Goal: Check status: Check status

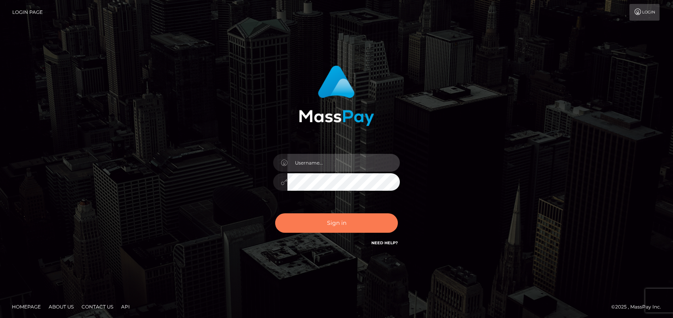
type input "ebellune"
click at [336, 226] on button "Sign in" at bounding box center [336, 222] width 123 height 19
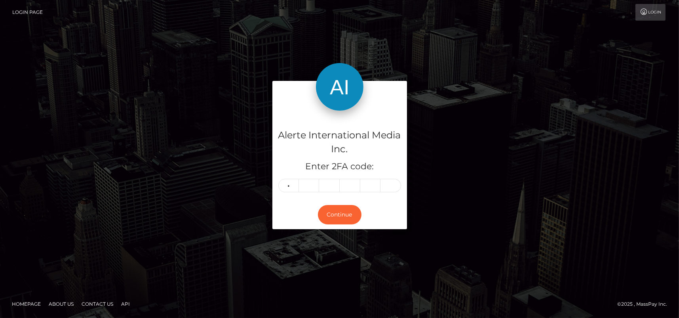
type input "4"
type input "5"
type input "8"
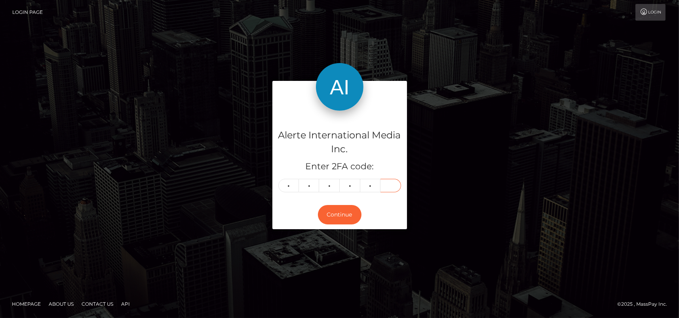
type input "4"
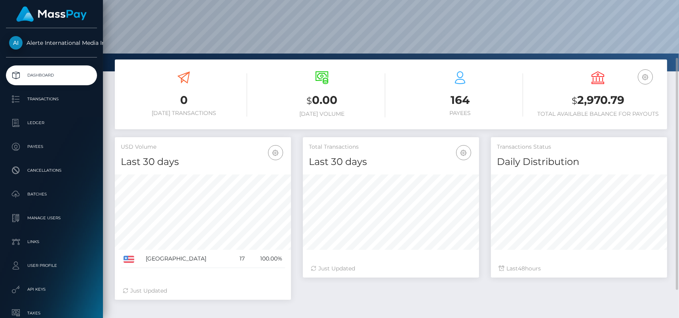
scroll to position [117, 0]
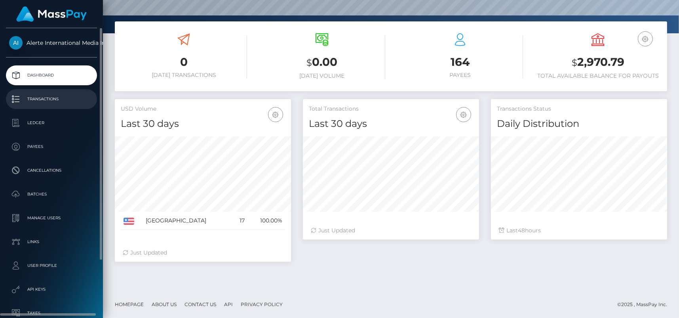
click at [41, 99] on p "Transactions" at bounding box center [51, 99] width 85 height 12
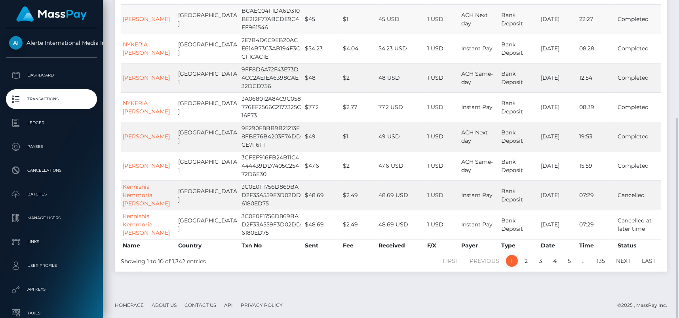
scroll to position [67, 0]
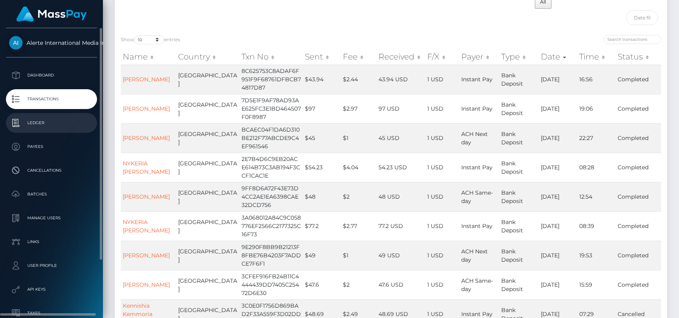
click at [33, 120] on p "Ledger" at bounding box center [51, 123] width 85 height 12
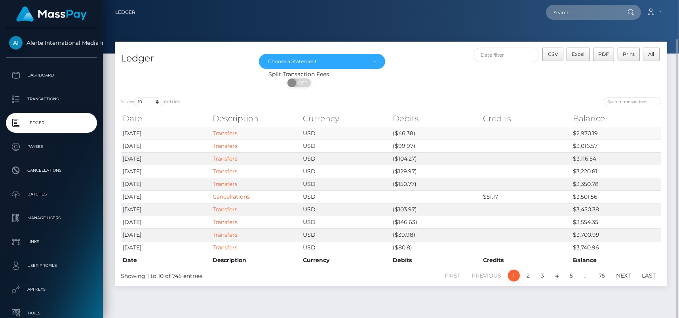
scroll to position [20, 0]
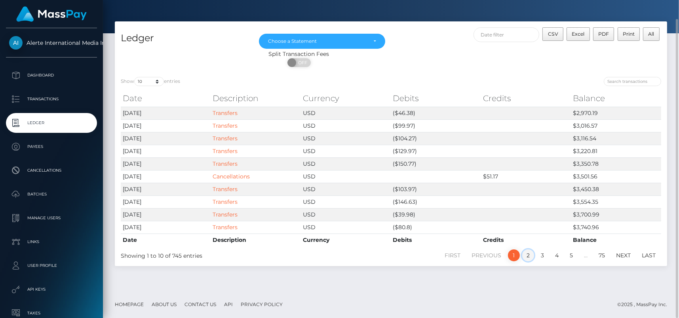
click at [527, 252] on link "2" at bounding box center [529, 255] width 12 height 12
click at [544, 252] on link "3" at bounding box center [543, 255] width 12 height 12
click at [558, 250] on link "4" at bounding box center [557, 255] width 12 height 12
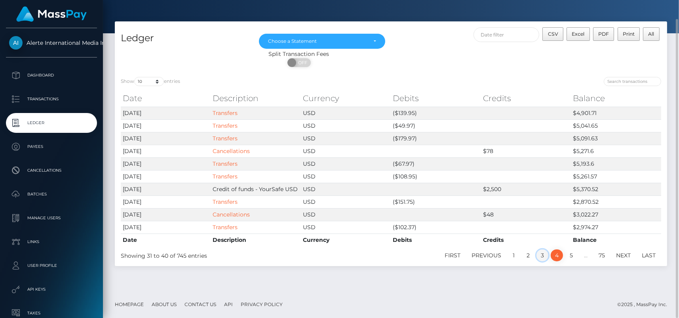
click at [543, 252] on link "3" at bounding box center [543, 255] width 12 height 12
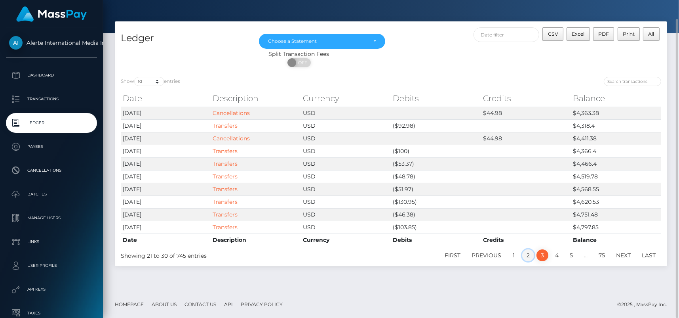
click at [528, 250] on link "2" at bounding box center [529, 255] width 12 height 12
click at [513, 252] on link "1" at bounding box center [514, 255] width 12 height 12
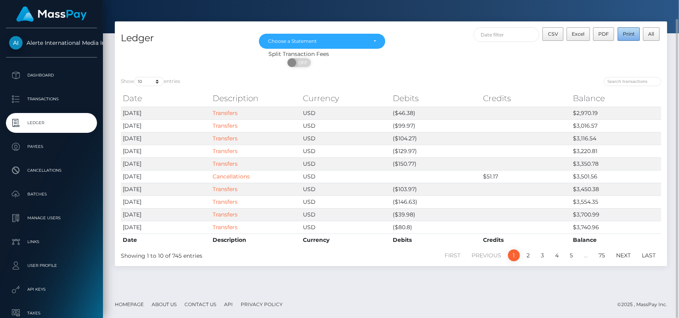
click at [631, 31] on span "Print" at bounding box center [629, 34] width 12 height 6
click at [376, 40] on div "Choose a Statement" at bounding box center [322, 41] width 108 height 6
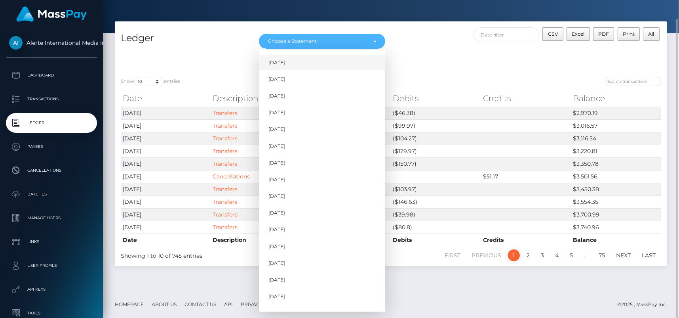
click at [285, 61] on span "[DATE]" at bounding box center [277, 62] width 17 height 7
select select "[DATE]"
